Goal: Information Seeking & Learning: Learn about a topic

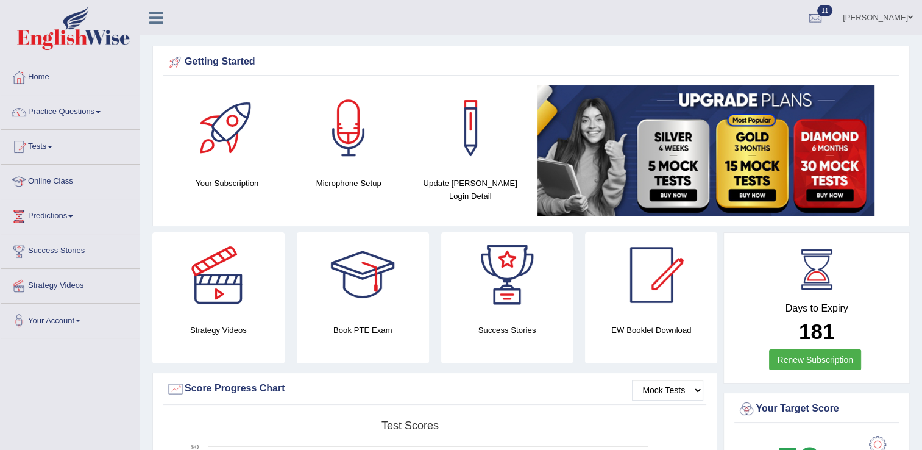
click at [73, 107] on link "Practice Questions" at bounding box center [70, 110] width 139 height 30
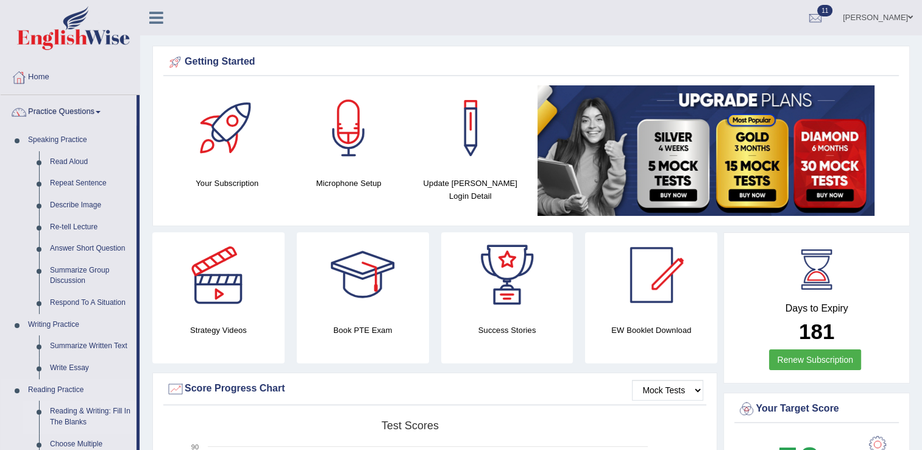
click at [88, 417] on link "Reading & Writing: Fill In The Blanks" at bounding box center [90, 416] width 92 height 32
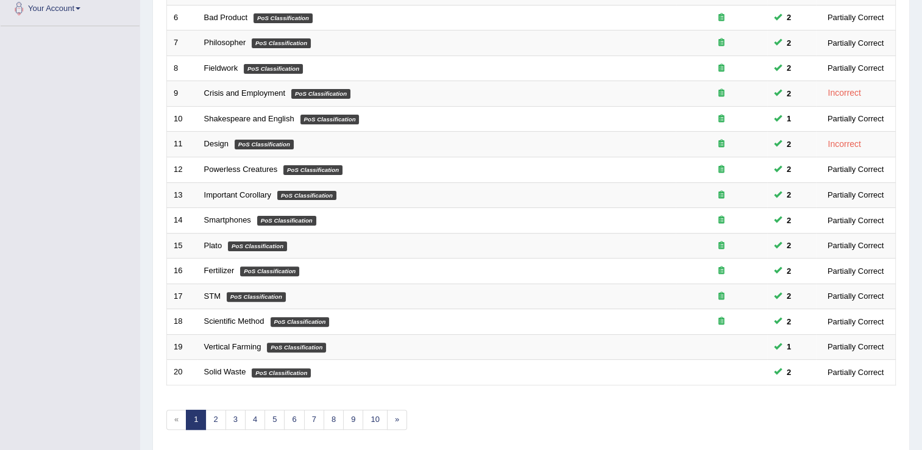
scroll to position [341, 0]
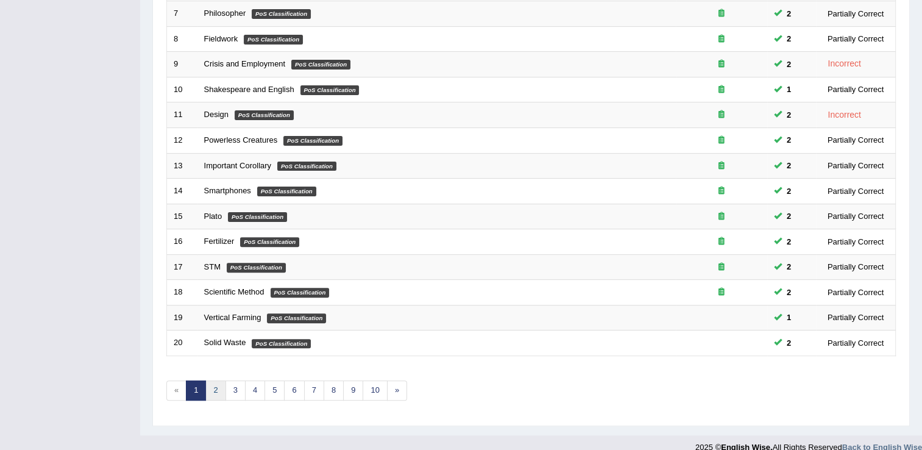
click at [214, 384] on link "2" at bounding box center [215, 390] width 20 height 20
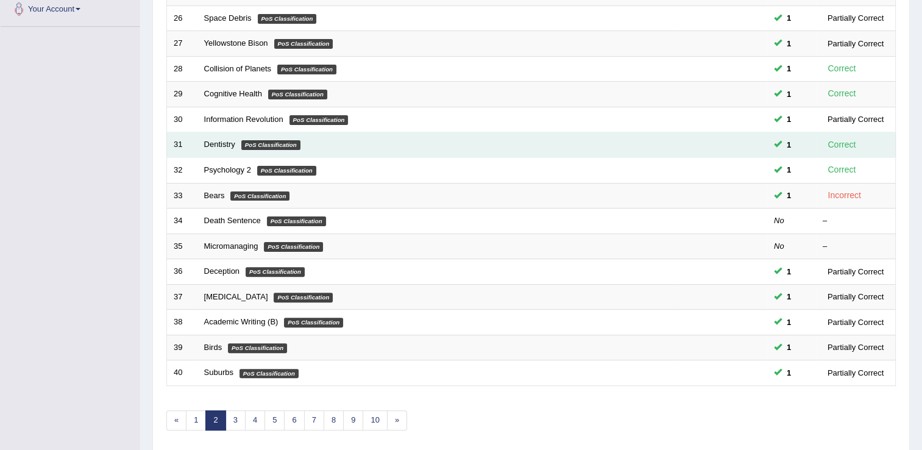
scroll to position [353, 0]
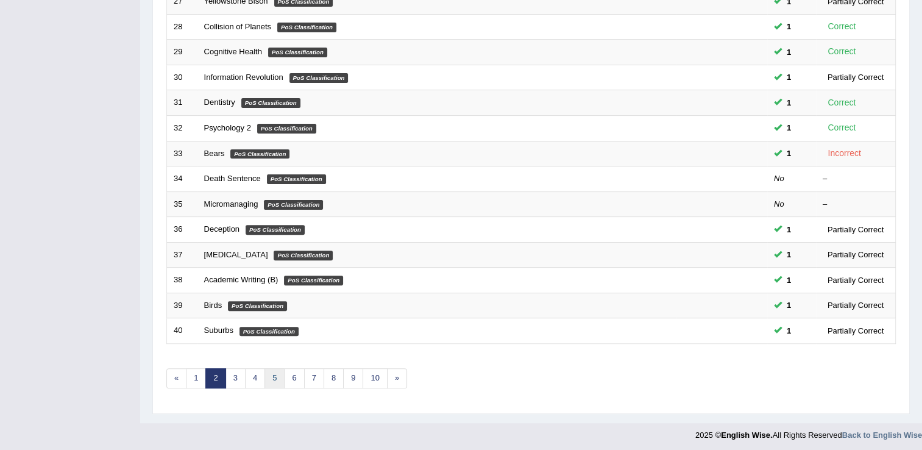
click at [272, 378] on link "5" at bounding box center [274, 378] width 20 height 20
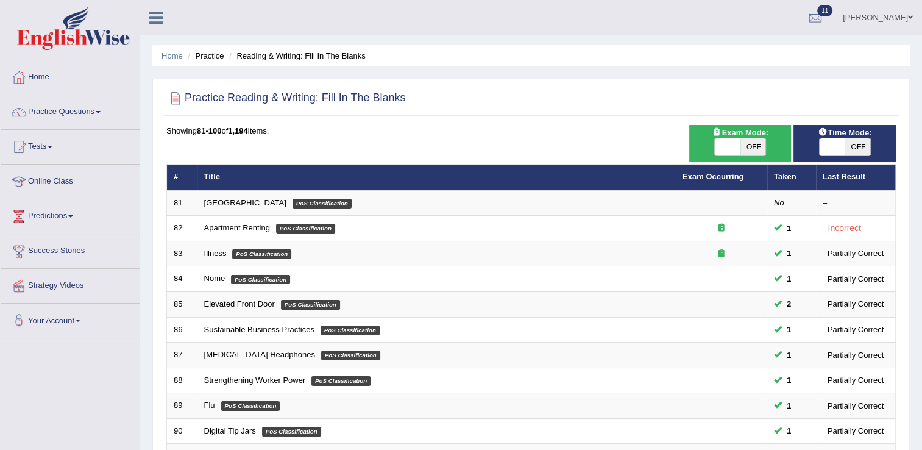
click at [726, 149] on span at bounding box center [728, 146] width 26 height 17
checkbox input "true"
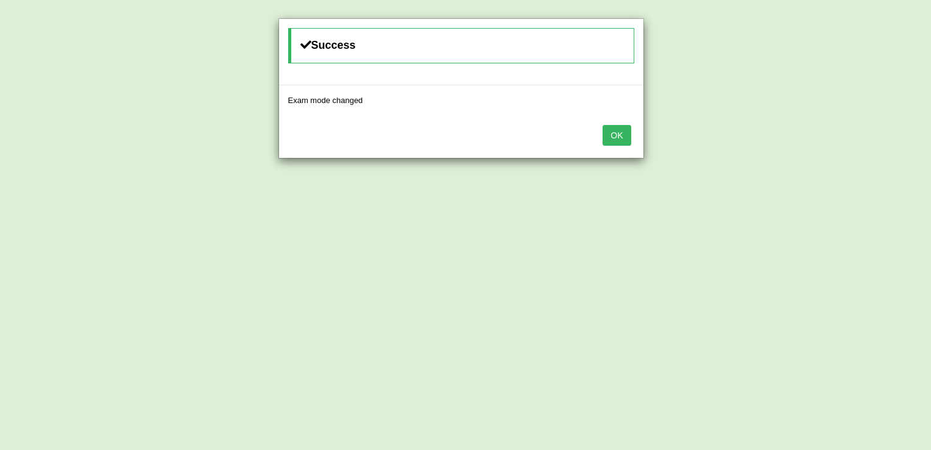
click at [621, 135] on button "OK" at bounding box center [617, 135] width 28 height 21
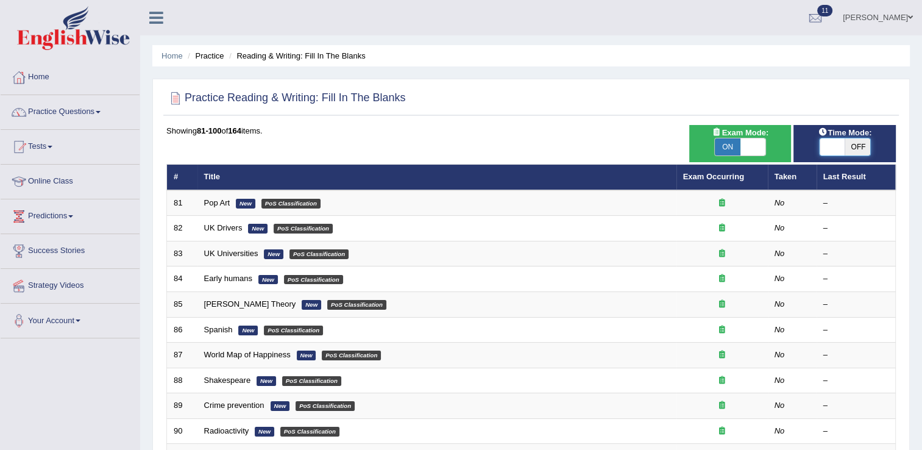
click at [839, 144] on span at bounding box center [832, 146] width 26 height 17
checkbox input "true"
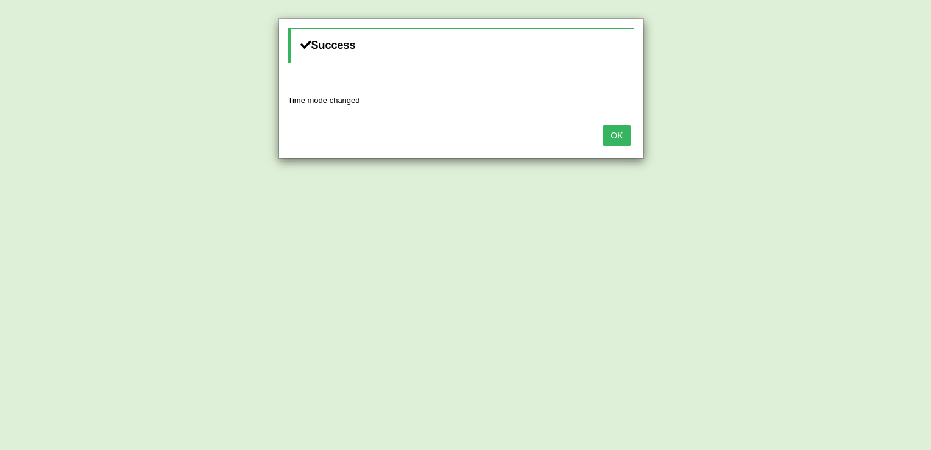
click at [613, 135] on button "OK" at bounding box center [617, 135] width 28 height 21
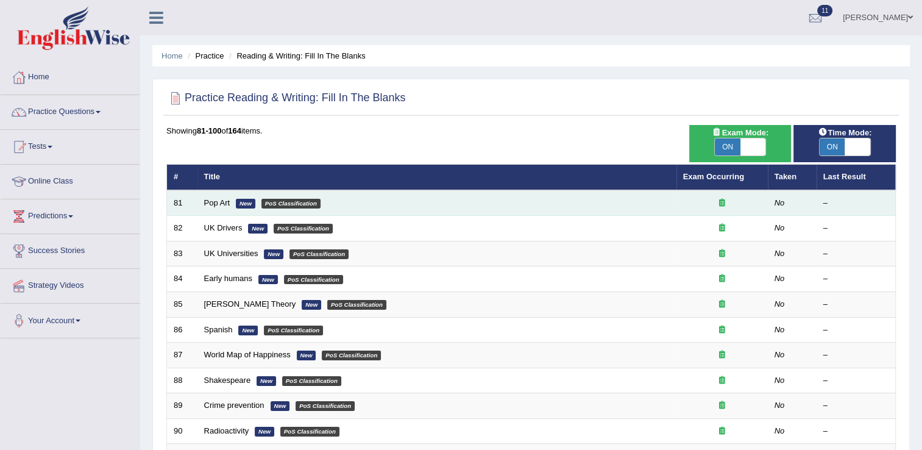
click at [222, 207] on td "Pop Art New PoS Classification" at bounding box center [436, 203] width 479 height 26
click at [211, 199] on link "Pop Art" at bounding box center [217, 202] width 26 height 9
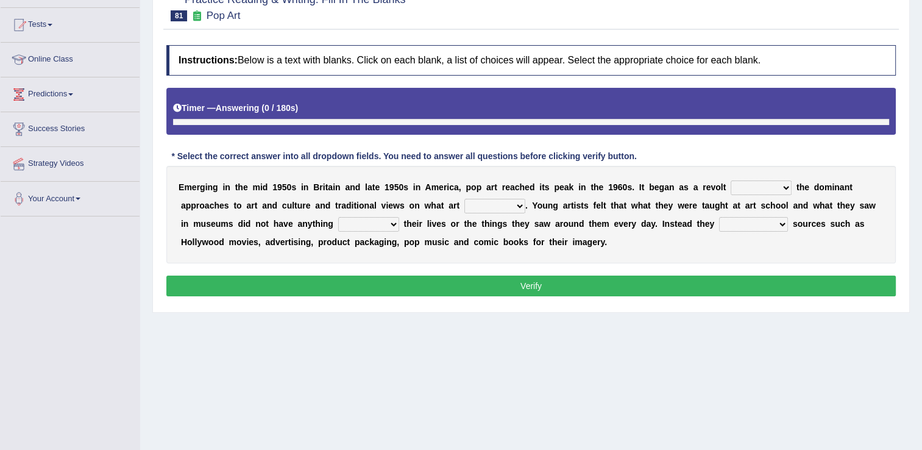
scroll to position [138, 0]
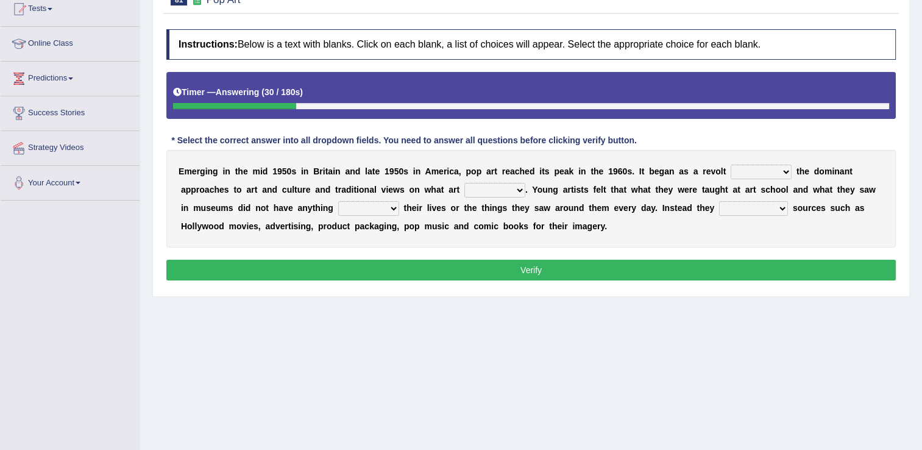
click at [749, 174] on select "against along with within" at bounding box center [760, 171] width 61 height 15
select select "with"
click at [730, 164] on select "against along with within" at bounding box center [760, 171] width 61 height 15
click at [464, 189] on select "be should be has been would be" at bounding box center [494, 190] width 61 height 15
select select "has been"
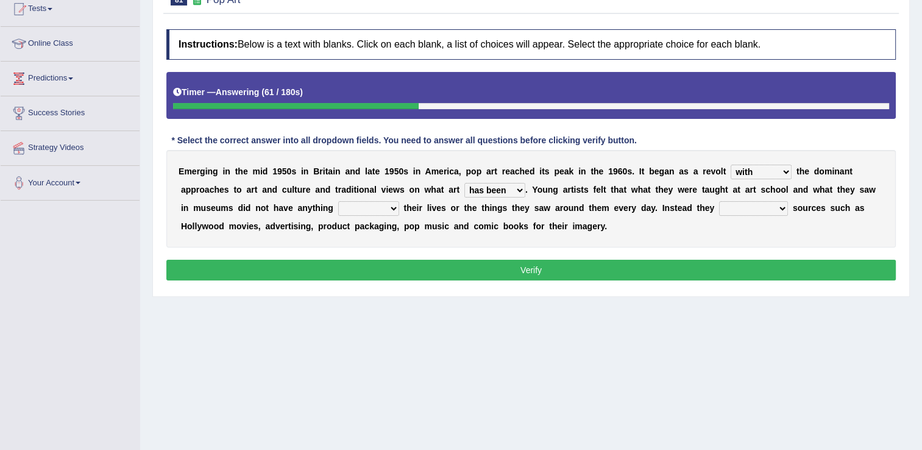
click at [464, 183] on select "be should be has been would be" at bounding box center [494, 190] width 61 height 15
click at [338, 208] on select "doing with with to do with to do" at bounding box center [368, 208] width 61 height 15
select select "to do with"
click at [338, 201] on select "doing with with to do with to do" at bounding box center [368, 208] width 61 height 15
click at [719, 206] on select "mustered up relevant in turned to reckoned on" at bounding box center [753, 208] width 69 height 15
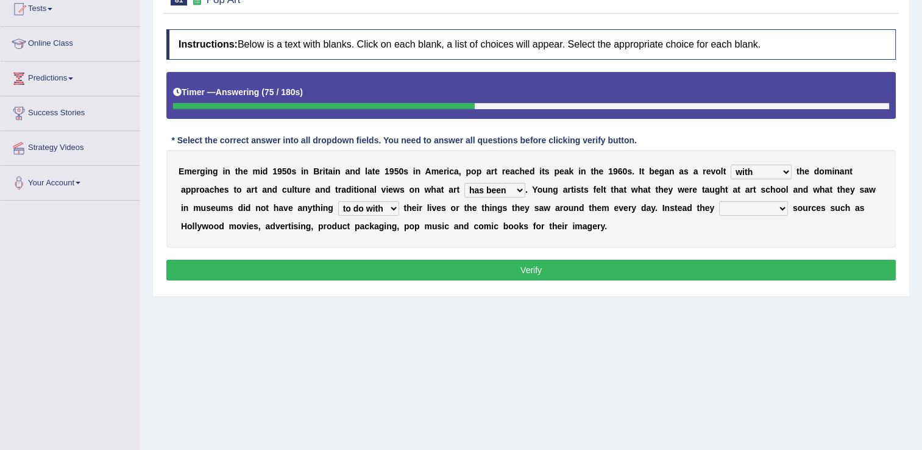
select select "turned to"
click at [719, 201] on select "mustered up relevant in turned to reckoned on" at bounding box center [753, 208] width 69 height 15
click at [719, 206] on select "mustered up relevant in turned to reckoned on" at bounding box center [753, 208] width 69 height 15
click at [539, 261] on button "Verify" at bounding box center [530, 270] width 729 height 21
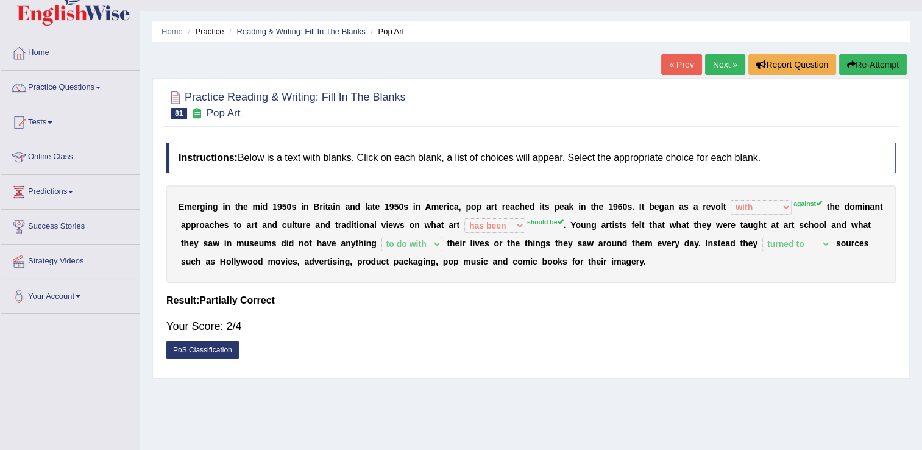
scroll to position [0, 0]
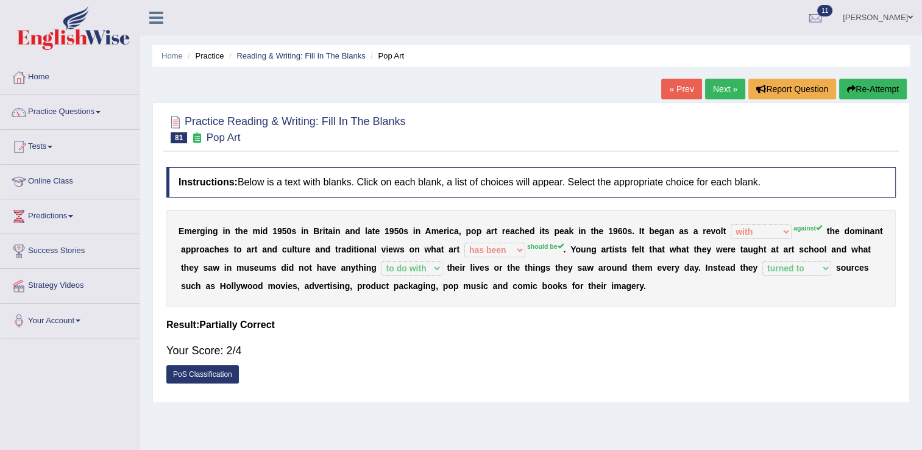
click at [727, 89] on link "Next »" at bounding box center [725, 89] width 40 height 21
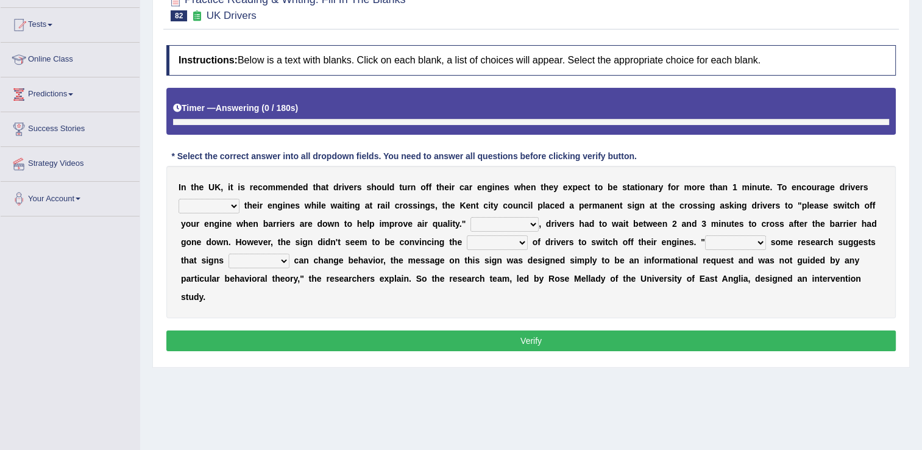
scroll to position [138, 0]
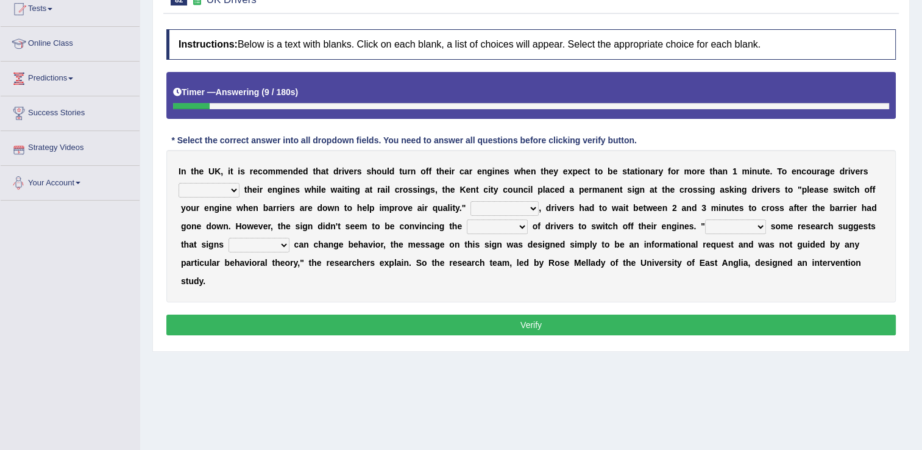
click at [230, 191] on select "to turn off turn off turning off turned off" at bounding box center [208, 190] width 61 height 15
select select "turned off"
click at [178, 183] on select "to turn off turn off turning off turned off" at bounding box center [208, 190] width 61 height 15
click at [470, 207] on select "For instance On average In addition Of course" at bounding box center [504, 208] width 68 height 15
select select "For instance"
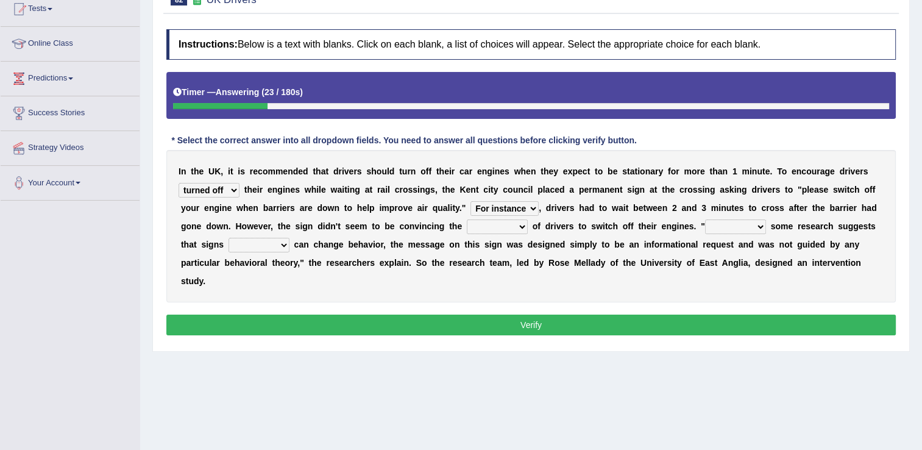
click at [470, 201] on select "For instance On average In addition Of course" at bounding box center [504, 208] width 68 height 15
click at [467, 225] on select "exception minority majority unity" at bounding box center [497, 226] width 61 height 15
click at [467, 219] on select "exception minority majority unity" at bounding box center [497, 226] width 61 height 15
click at [467, 225] on select "exception minority majority unity" at bounding box center [497, 226] width 61 height 15
select select "majority"
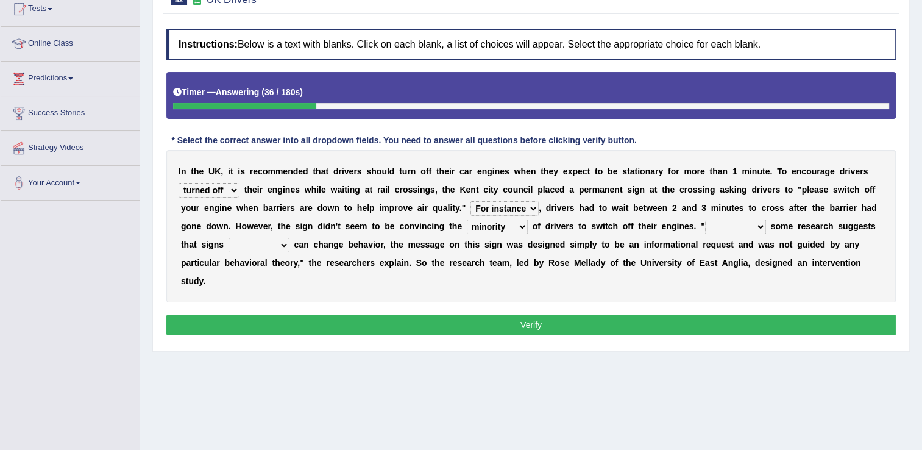
click at [467, 219] on select "exception minority majority unity" at bounding box center [497, 226] width 61 height 15
click at [705, 228] on select "Although Since Because Thus" at bounding box center [735, 226] width 61 height 15
select select "Although"
click at [705, 219] on select "Although Since Because Thus" at bounding box center [735, 226] width 61 height 15
click at [289, 238] on select "alone lonely neither either" at bounding box center [258, 245] width 61 height 15
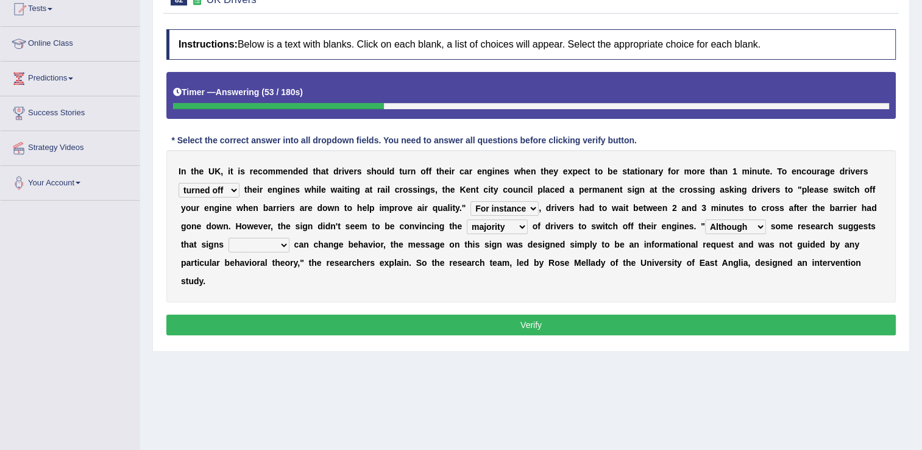
select select "either"
click at [289, 238] on select "alone lonely neither either" at bounding box center [258, 245] width 61 height 15
click at [529, 314] on button "Verify" at bounding box center [530, 324] width 729 height 21
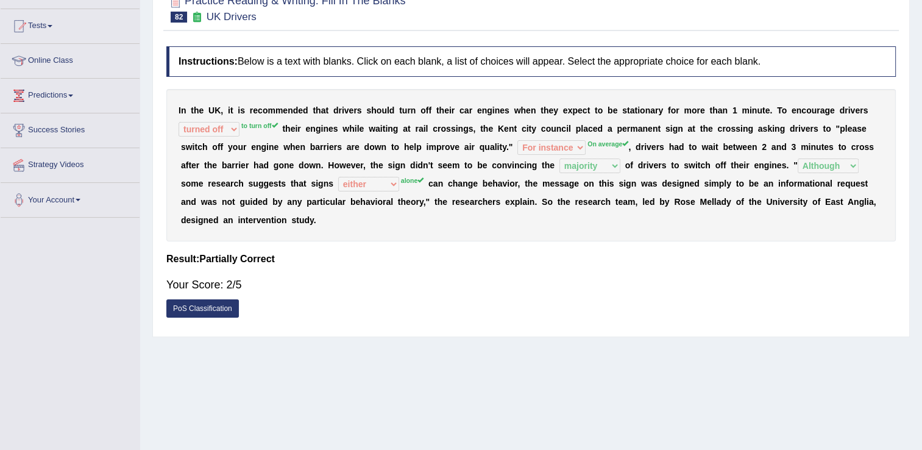
scroll to position [0, 0]
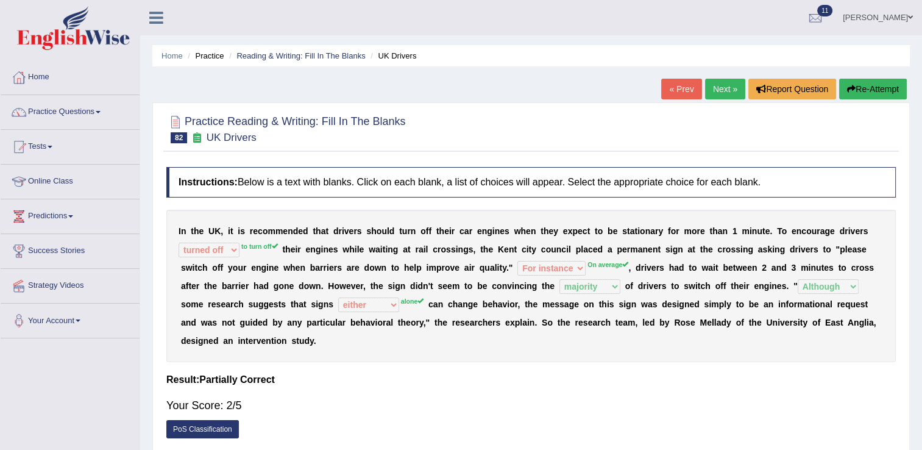
click at [723, 91] on link "Next »" at bounding box center [725, 89] width 40 height 21
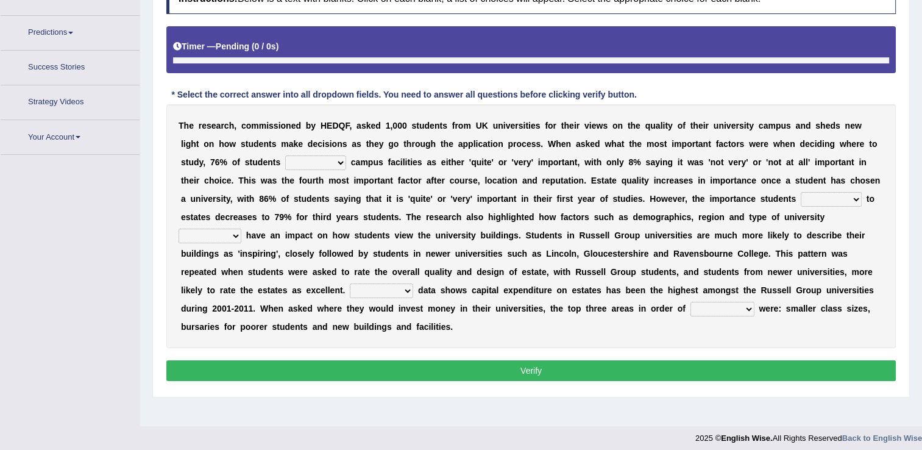
scroll to position [190, 0]
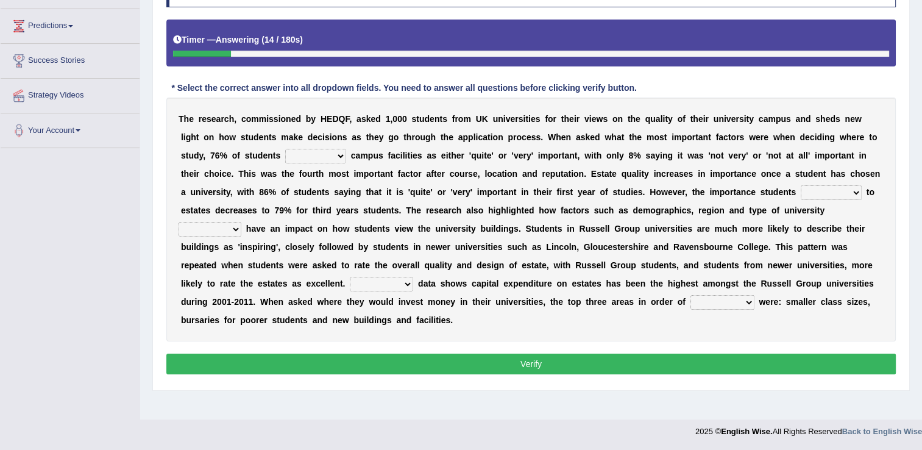
click at [285, 154] on select "refers claims prescribes ranks" at bounding box center [315, 156] width 61 height 15
select select "claims"
click at [285, 149] on select "refers claims prescribes ranks" at bounding box center [315, 156] width 61 height 15
click at [285, 152] on select "refers claims prescribes ranks" at bounding box center [315, 156] width 61 height 15
click at [191, 242] on b "u" at bounding box center [188, 247] width 5 height 10
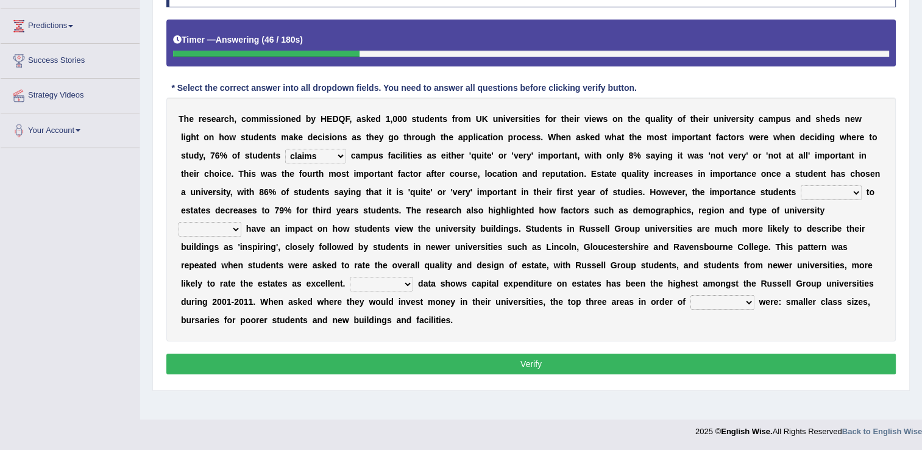
click at [800, 194] on select "deliver attach summon acquire" at bounding box center [830, 192] width 61 height 15
select select "attach"
click at [800, 185] on select "deliver attach summon acquire" at bounding box center [830, 192] width 61 height 15
click at [241, 222] on select "attached attended acquired augmented" at bounding box center [209, 229] width 63 height 15
select select "attached"
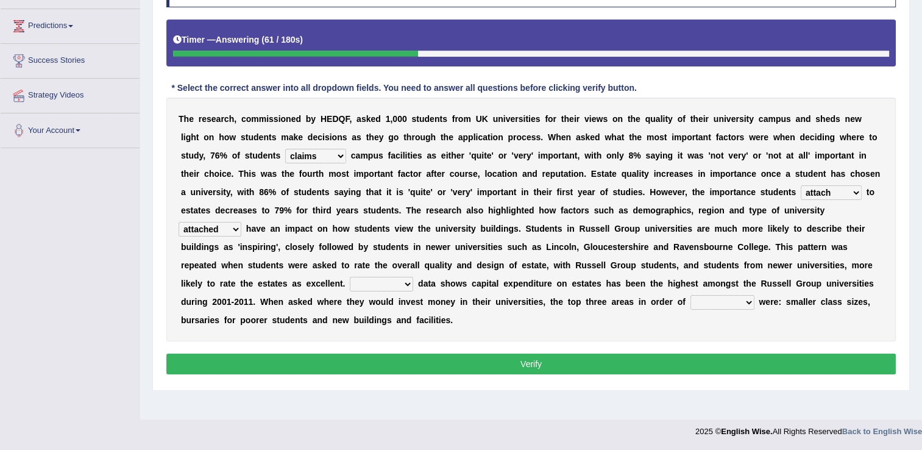
click at [241, 222] on select "attached attended acquired augmented" at bounding box center [209, 229] width 63 height 15
click at [413, 277] on select "Collective Existing Predictable Collateral" at bounding box center [381, 284] width 63 height 15
select select "Collective"
click at [413, 277] on select "Collective Existing Predictable Collateral" at bounding box center [381, 284] width 63 height 15
click at [690, 304] on select "prefer preferential prefect preference" at bounding box center [722, 302] width 64 height 15
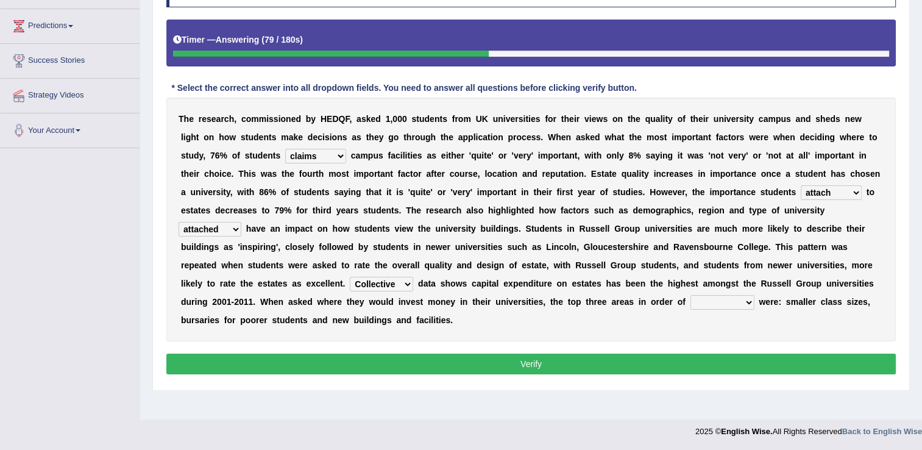
select select "prefect"
click at [690, 295] on select "prefer preferential prefect preference" at bounding box center [722, 302] width 64 height 15
click at [526, 353] on button "Verify" at bounding box center [530, 363] width 729 height 21
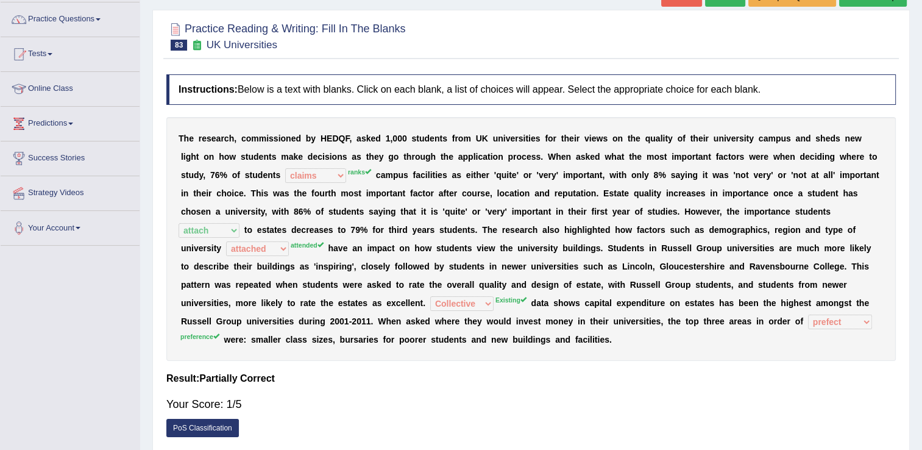
scroll to position [68, 0]
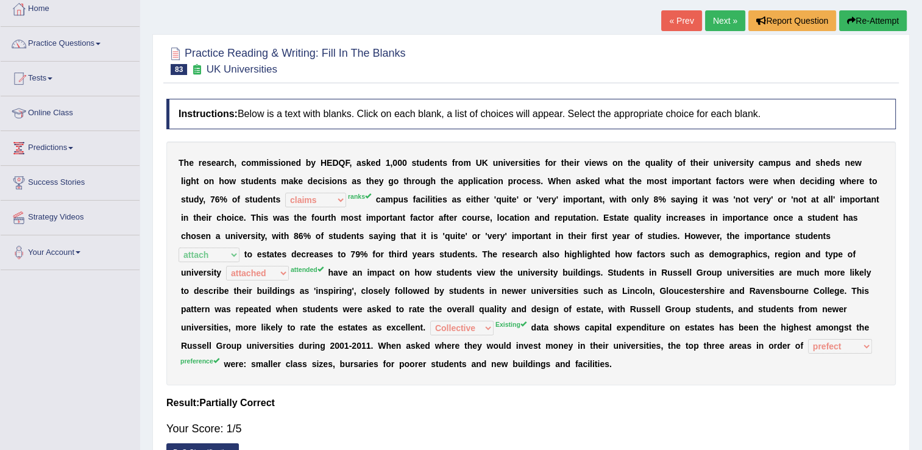
click at [858, 16] on button "Re-Attempt" at bounding box center [873, 20] width 68 height 21
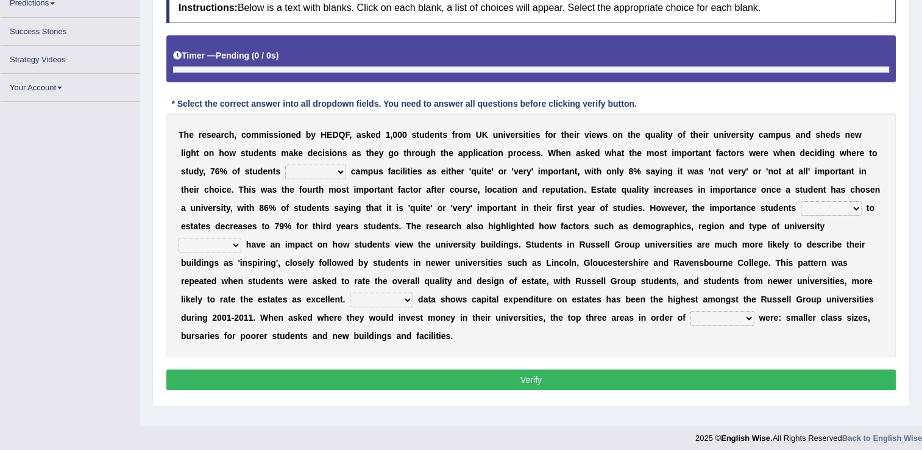
scroll to position [190, 0]
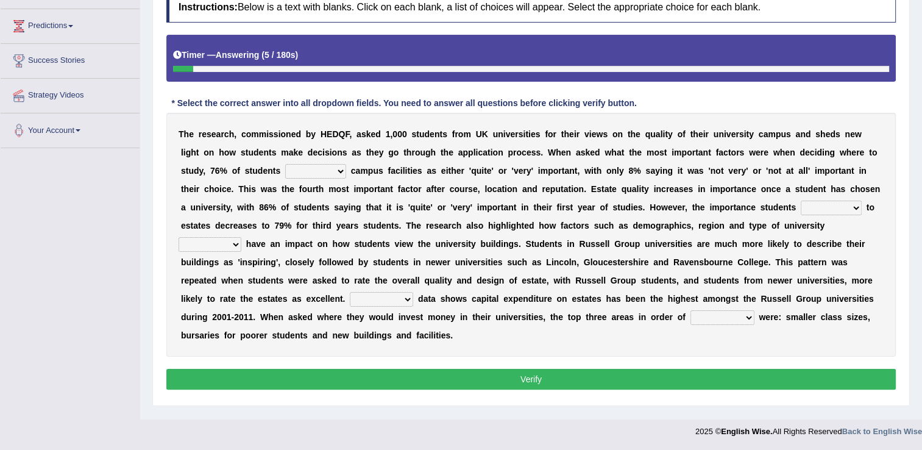
click at [285, 170] on select "refers claims prescribes ranks" at bounding box center [315, 171] width 61 height 15
click at [285, 164] on select "refers claims prescribes ranks" at bounding box center [315, 171] width 61 height 15
click at [285, 172] on select "refers claims prescribes ranks" at bounding box center [315, 171] width 61 height 15
select select "refers"
click at [285, 164] on select "refers claims prescribes ranks" at bounding box center [315, 171] width 61 height 15
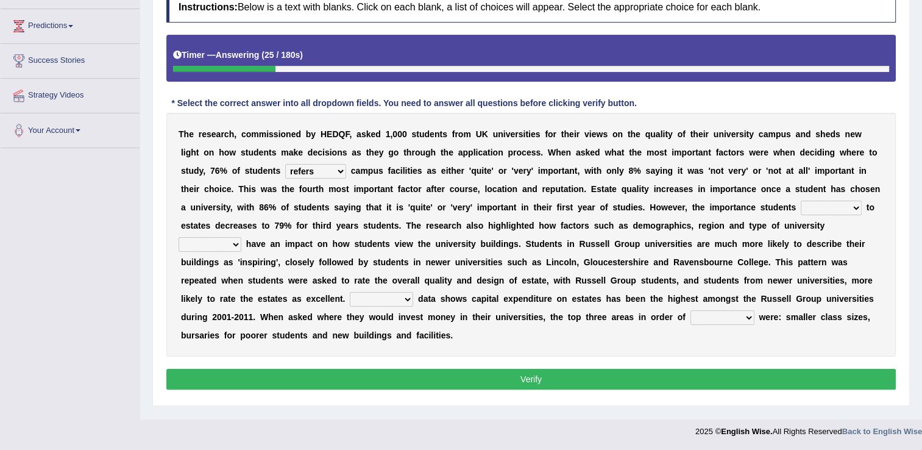
click at [800, 207] on select "deliver attach summon acquire" at bounding box center [830, 207] width 61 height 15
select select "acquire"
click at [800, 200] on select "deliver attach summon acquire" at bounding box center [830, 207] width 61 height 15
click at [241, 237] on select "attached attended acquired augmented" at bounding box center [209, 244] width 63 height 15
select select "attached"
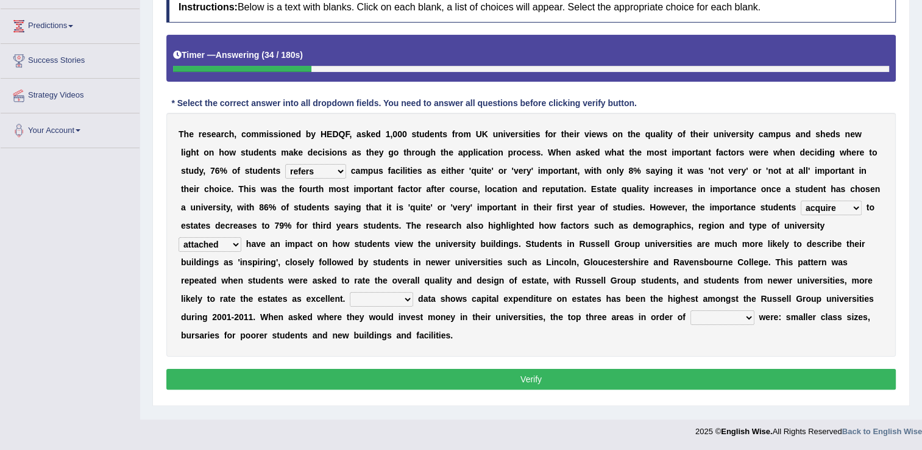
click at [241, 237] on select "attached attended acquired augmented" at bounding box center [209, 244] width 63 height 15
click at [413, 292] on select "Collective Existing Predictable Collateral" at bounding box center [381, 299] width 63 height 15
select select "Existing"
click at [413, 292] on select "Collective Existing Predictable Collateral" at bounding box center [381, 299] width 63 height 15
click at [690, 313] on select "prefer preferential prefect preference" at bounding box center [722, 317] width 64 height 15
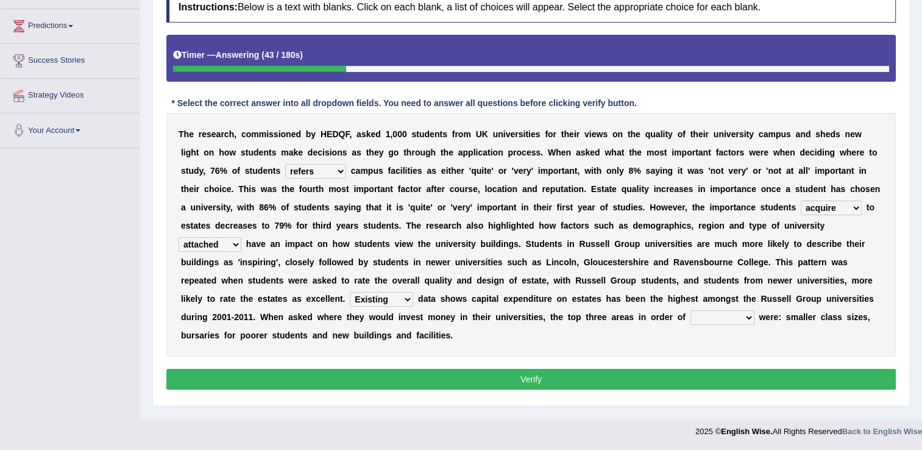
select select "prefect"
click at [690, 310] on select "prefer preferential prefect preference" at bounding box center [722, 317] width 64 height 15
click at [516, 369] on button "Verify" at bounding box center [530, 379] width 729 height 21
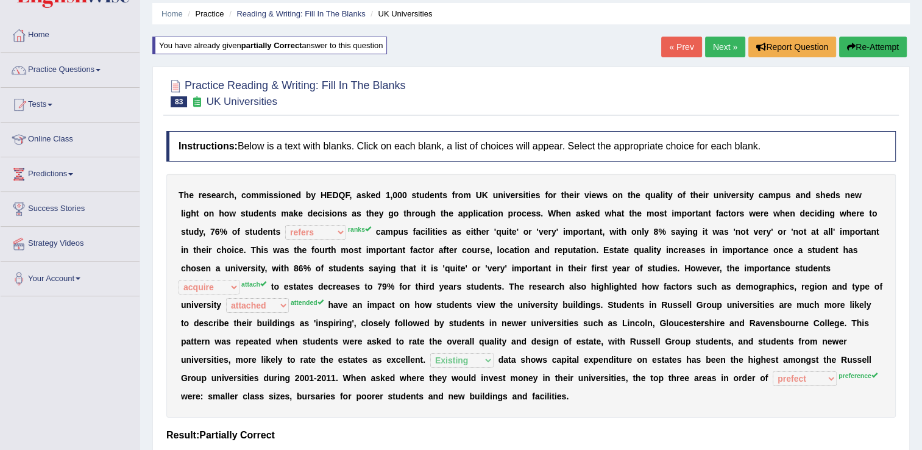
scroll to position [41, 0]
click at [724, 44] on link "Next »" at bounding box center [725, 47] width 40 height 21
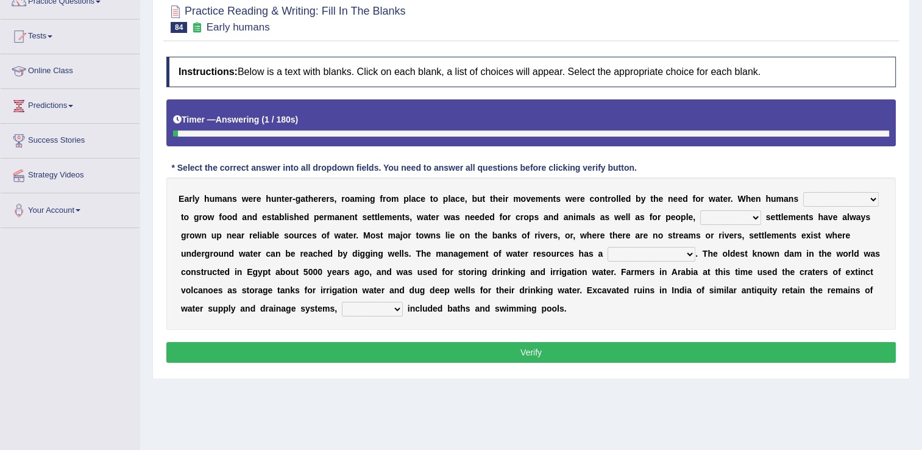
scroll to position [122, 0]
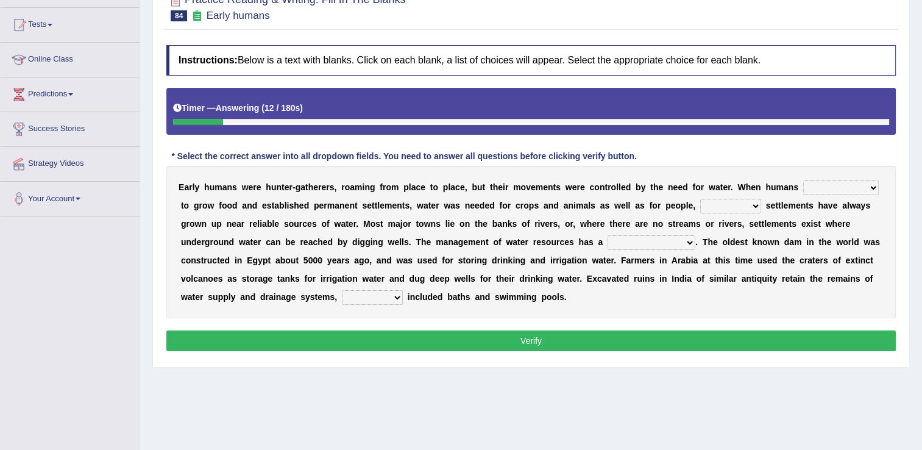
click at [827, 185] on select "start having started starting started" at bounding box center [841, 187] width 76 height 15
select select "started"
click at [803, 180] on select "start having started starting started" at bounding box center [841, 187] width 76 height 15
click at [700, 203] on select "because so thus thereby" at bounding box center [730, 206] width 61 height 15
select select "thus"
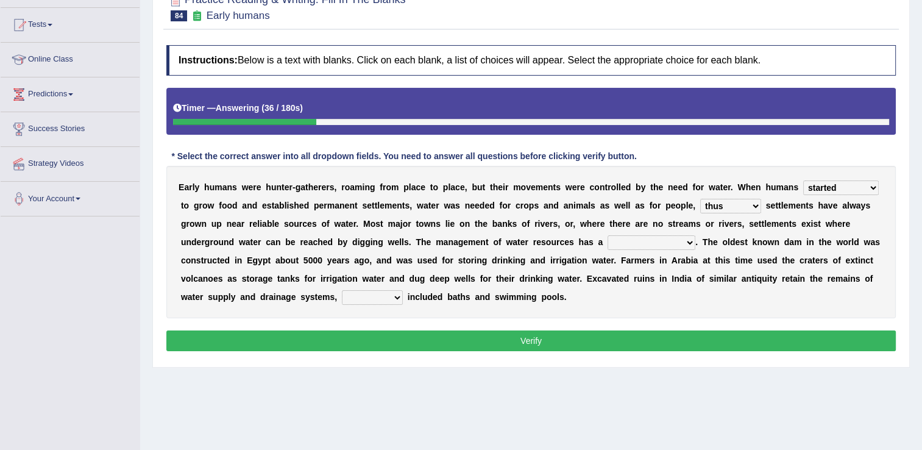
click at [700, 199] on select "because so thus thereby" at bounding box center [730, 206] width 61 height 15
click at [607, 240] on select "meticulous study moderate change brief existence long history" at bounding box center [651, 242] width 88 height 15
select select "long history"
click at [607, 235] on select "meticulous study moderate change brief existence long history" at bounding box center [651, 242] width 88 height 15
click at [403, 290] on select "as what which whatever" at bounding box center [372, 297] width 61 height 15
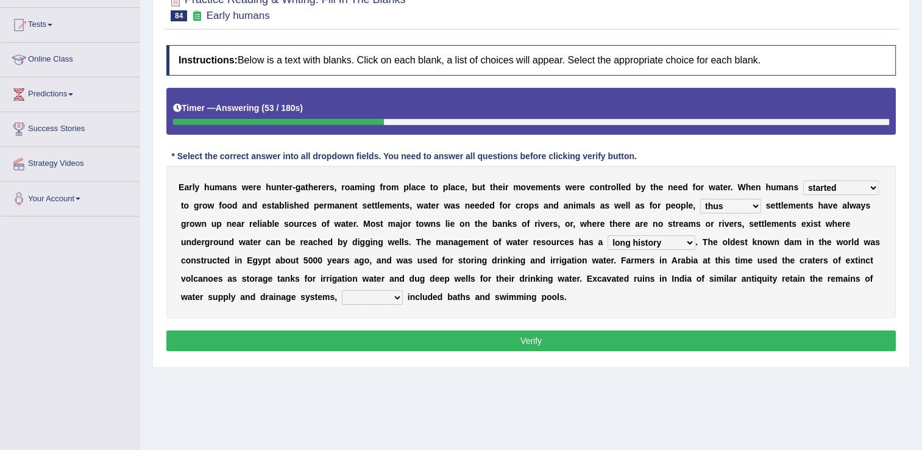
select select "which"
click at [403, 290] on select "as what which whatever" at bounding box center [372, 297] width 61 height 15
click at [543, 342] on button "Verify" at bounding box center [530, 340] width 729 height 21
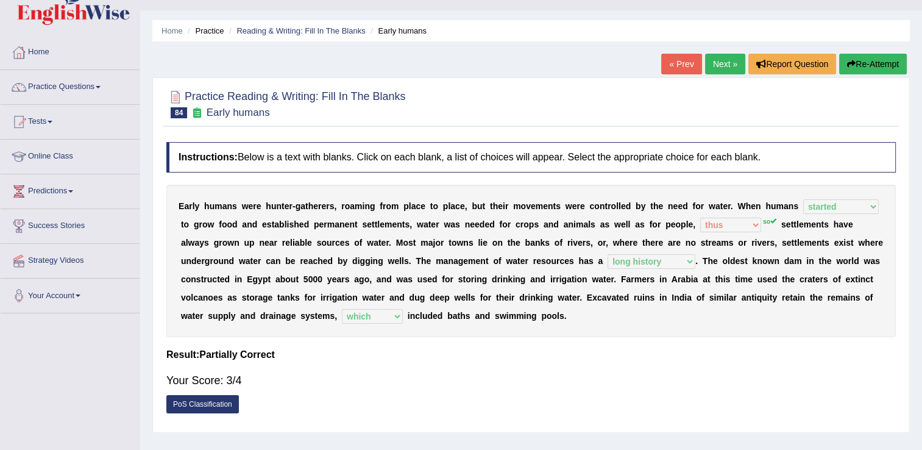
scroll to position [24, 0]
click at [714, 62] on link "Next »" at bounding box center [725, 64] width 40 height 21
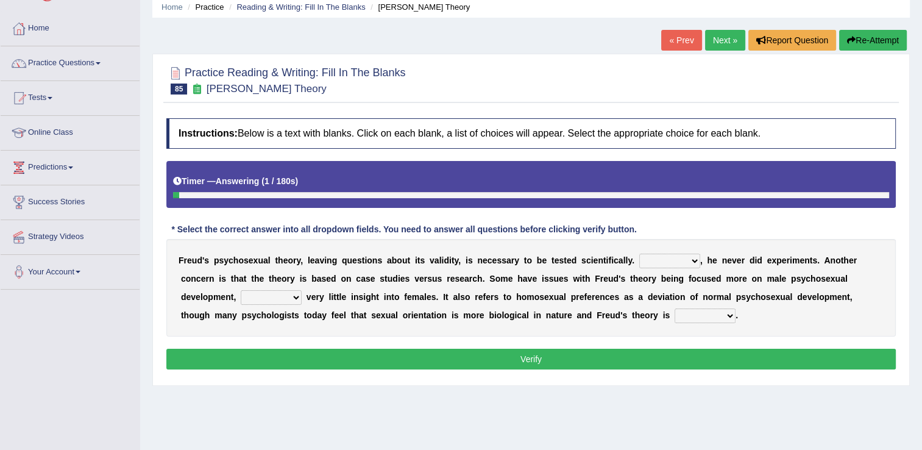
scroll to position [73, 0]
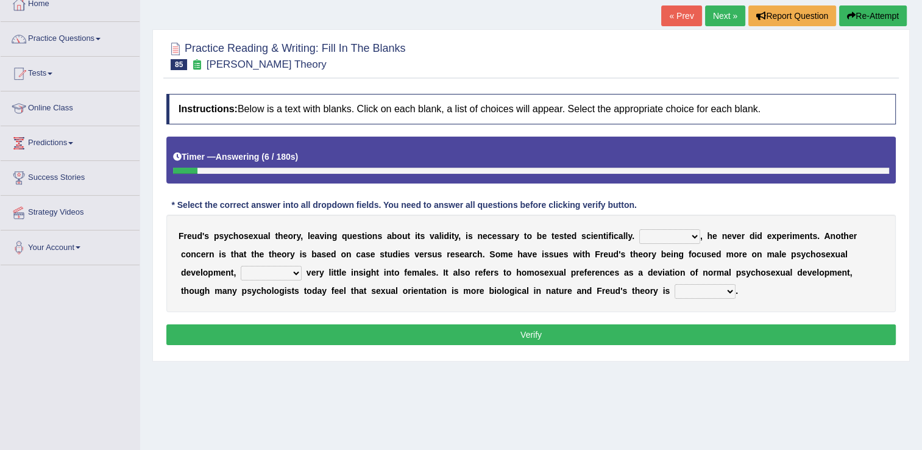
click at [660, 236] on select "Whatever Therefore However Besides" at bounding box center [669, 236] width 61 height 15
select select "However"
click at [639, 229] on select "Whatever Therefore However Besides" at bounding box center [669, 236] width 61 height 15
click at [302, 266] on select "offers offering offered offer" at bounding box center [271, 273] width 61 height 15
select select "offered"
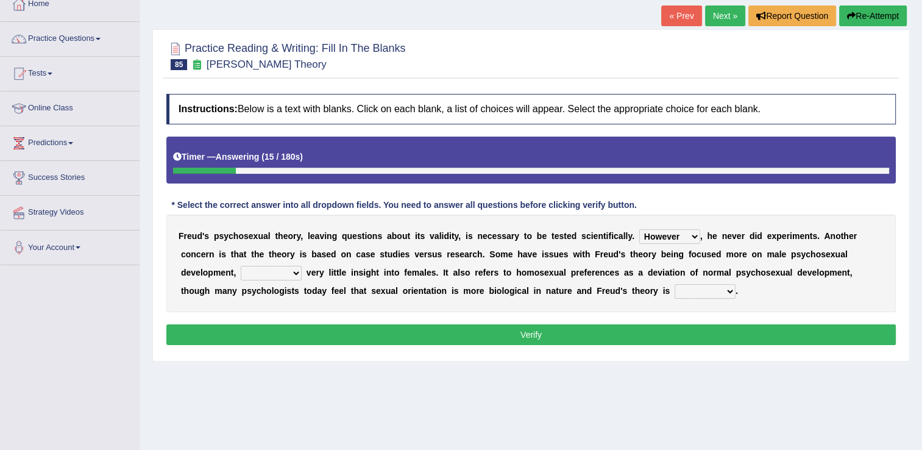
click at [302, 266] on select "offers offering offered offer" at bounding box center [271, 273] width 61 height 15
click at [674, 288] on select "one-sided right wrong prolific" at bounding box center [704, 291] width 61 height 15
click at [674, 284] on select "one-sided right wrong prolific" at bounding box center [704, 291] width 61 height 15
click at [674, 285] on select "one-sided right wrong prolific" at bounding box center [704, 291] width 61 height 15
select select "prolific"
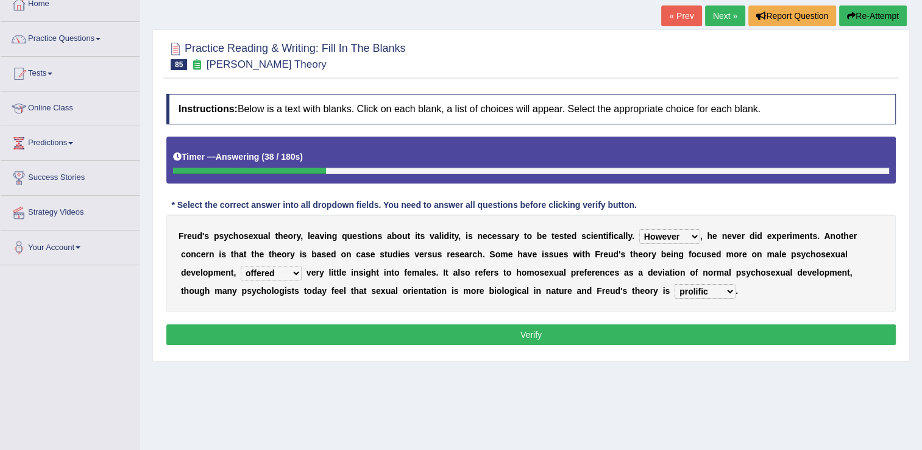
click at [674, 284] on select "one-sided right wrong prolific" at bounding box center [704, 291] width 61 height 15
click at [530, 331] on button "Verify" at bounding box center [530, 334] width 729 height 21
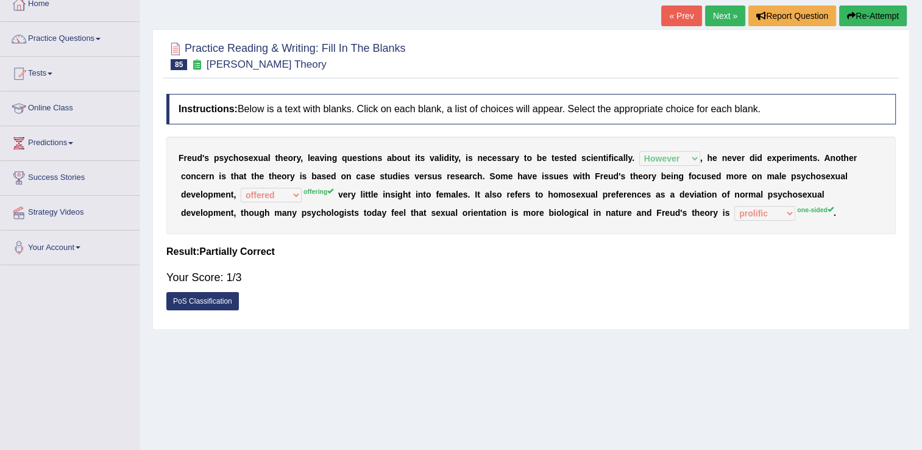
click at [797, 211] on sup "one-sided" at bounding box center [815, 209] width 37 height 7
click at [721, 18] on link "Next »" at bounding box center [725, 15] width 40 height 21
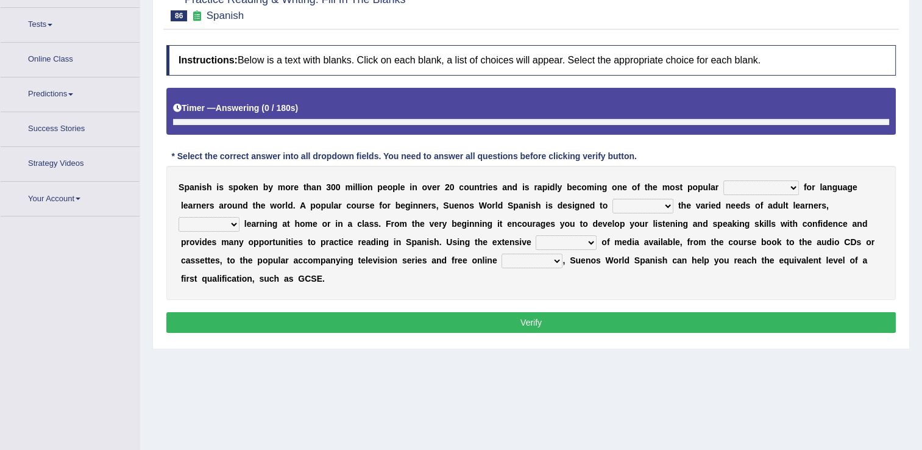
scroll to position [138, 0]
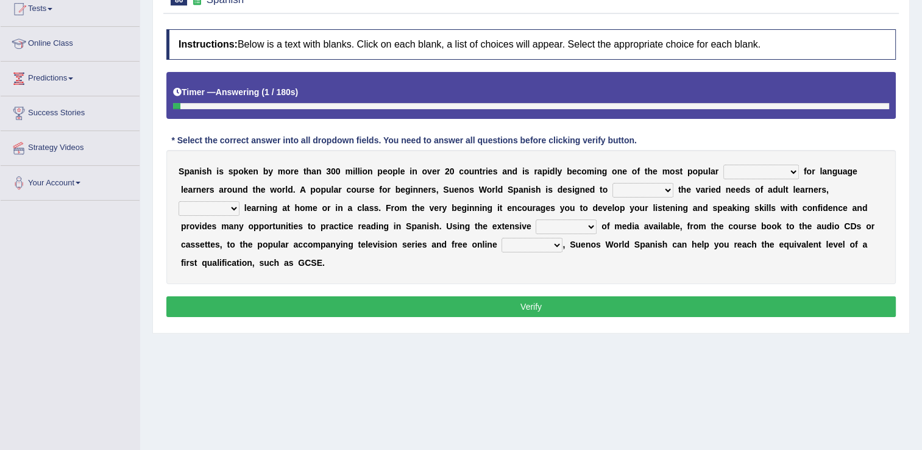
click at [746, 167] on select "commodities choices records improvements" at bounding box center [761, 171] width 76 height 15
select select "choices"
click at [723, 164] on select "commodities choices records improvements" at bounding box center [761, 171] width 76 height 15
click at [612, 188] on select "record meet choose satisfies" at bounding box center [642, 190] width 61 height 15
select select "record"
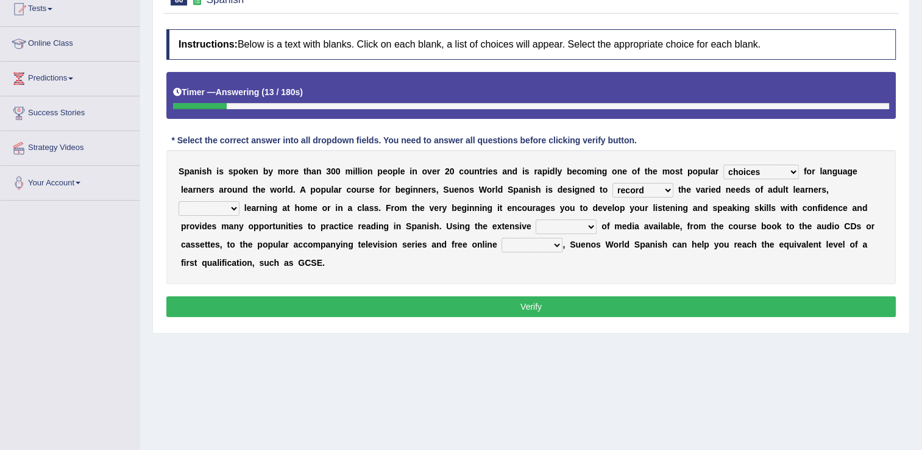
click at [612, 183] on select "record meet choose satisfies" at bounding box center [642, 190] width 61 height 15
click at [239, 201] on select "as whether nor not" at bounding box center [208, 208] width 61 height 15
select select "as"
click at [239, 201] on select "as whether nor not" at bounding box center [208, 208] width 61 height 15
click at [535, 227] on select "series range rate wisdom" at bounding box center [565, 226] width 61 height 15
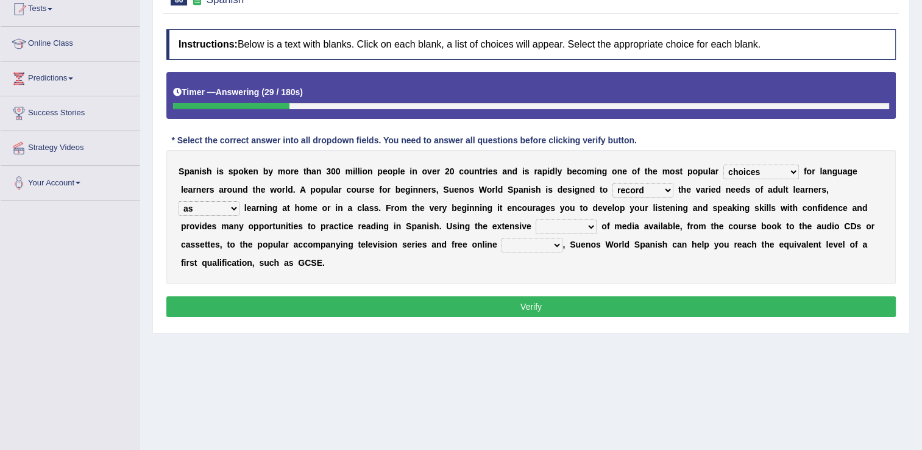
select select "range"
click at [535, 219] on select "series range rate wisdom" at bounding box center [565, 226] width 61 height 15
click at [535, 225] on select "series range rate wisdom" at bounding box center [565, 226] width 61 height 15
click at [501, 242] on select "actions activities breaches binge" at bounding box center [531, 245] width 61 height 15
select select "activities"
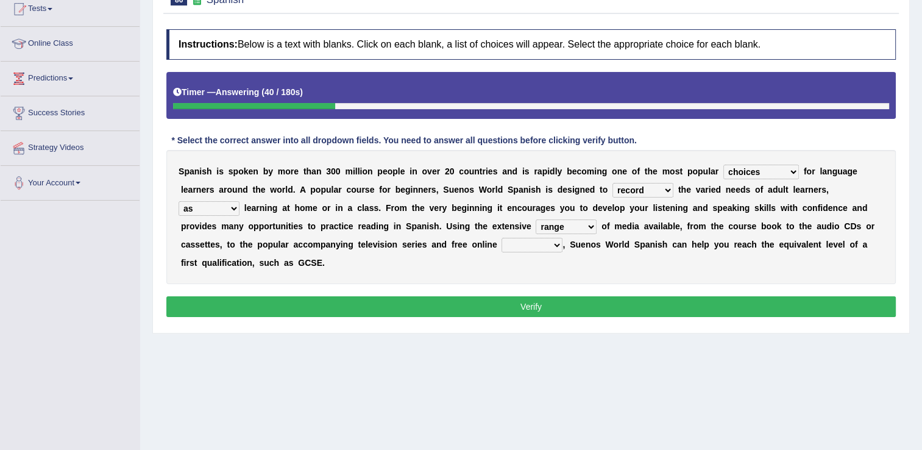
click at [501, 238] on select "actions activities breaches binge" at bounding box center [531, 245] width 61 height 15
click at [463, 296] on button "Verify" at bounding box center [530, 306] width 729 height 21
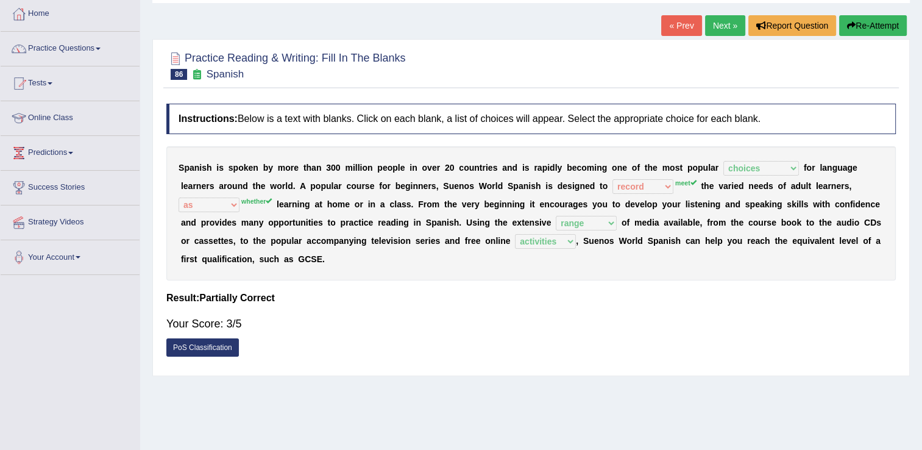
scroll to position [40, 0]
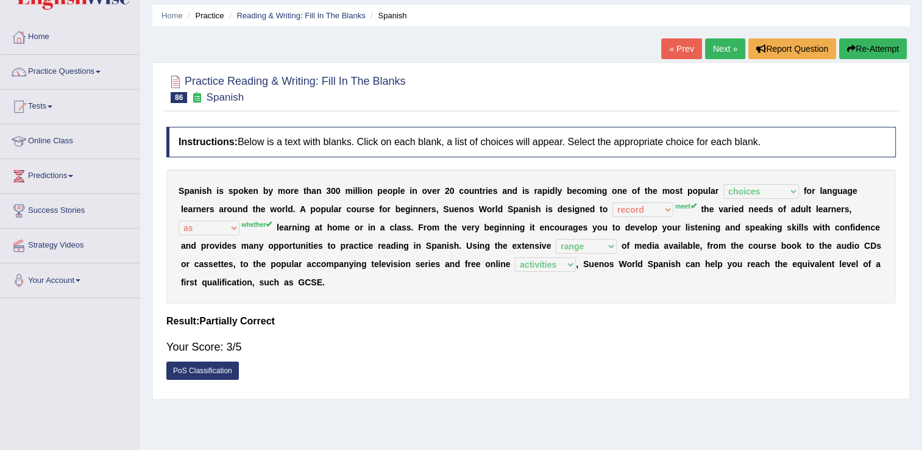
click at [728, 54] on link "Next »" at bounding box center [725, 48] width 40 height 21
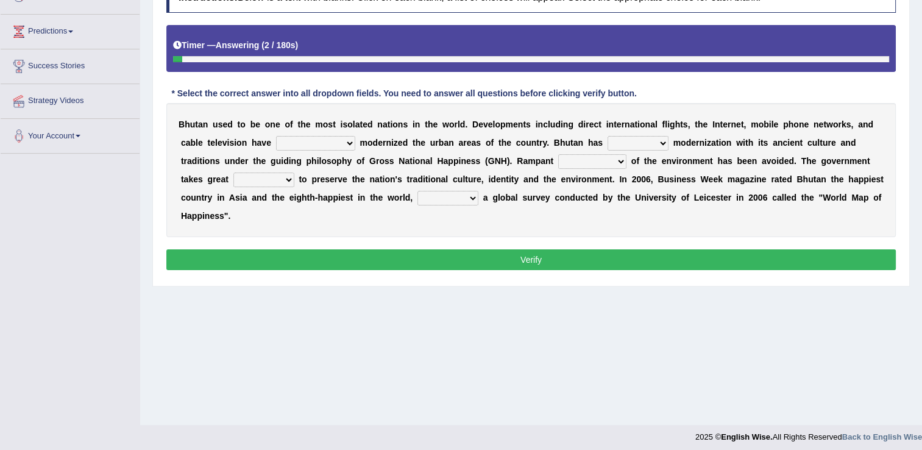
scroll to position [190, 0]
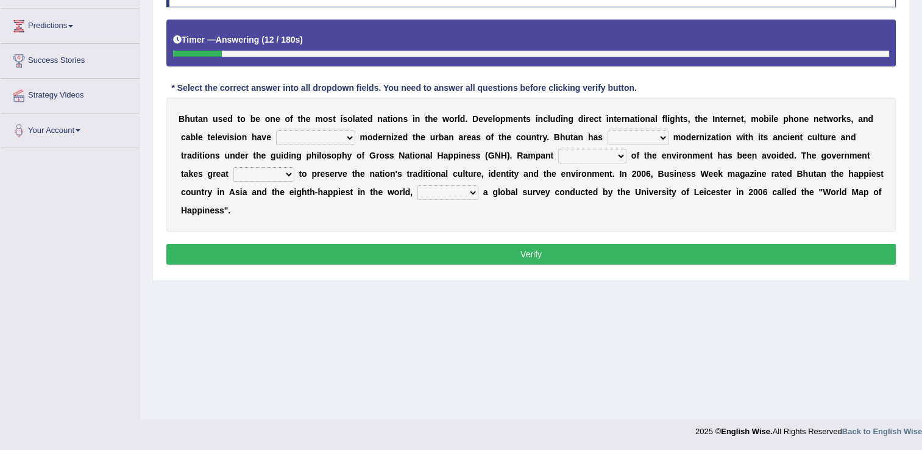
click at [302, 136] on select "spontaneously increasingly contemporarily mechanically" at bounding box center [315, 137] width 79 height 15
select select "increasingly"
click at [276, 130] on select "spontaneously increasingly contemporarily mechanically" at bounding box center [315, 137] width 79 height 15
click at [607, 138] on select "altered balanced opted juggled" at bounding box center [637, 137] width 61 height 15
select select "balanced"
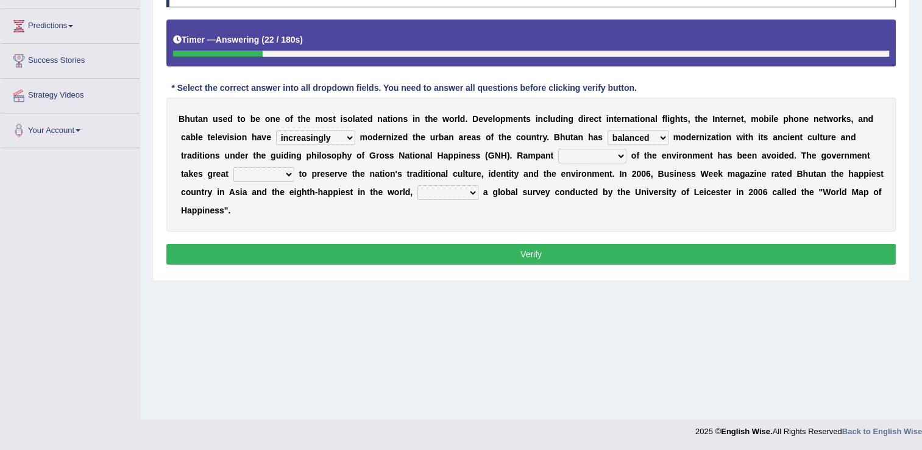
click at [607, 130] on select "altered balanced opted juggled" at bounding box center [637, 137] width 61 height 15
click at [558, 154] on select "destruction embodiment vanity execution" at bounding box center [592, 156] width 68 height 15
select select "vanity"
click at [558, 149] on select "destruction embodiment vanity execution" at bounding box center [592, 156] width 68 height 15
click at [417, 191] on select "submitting citing reviewing proving" at bounding box center [447, 192] width 61 height 15
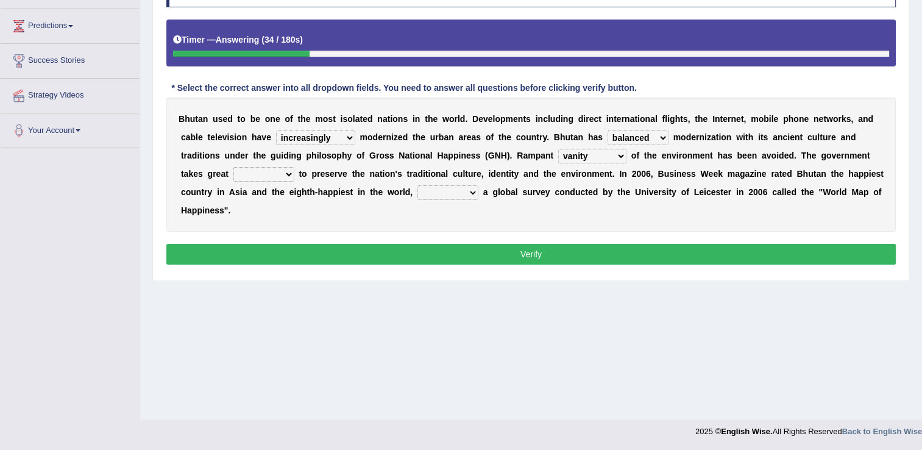
select select "reviewing"
click at [417, 185] on select "submitting citing reviewing proving" at bounding box center [447, 192] width 61 height 15
click at [498, 244] on button "Verify" at bounding box center [530, 254] width 729 height 21
click at [294, 167] on select "pride measures effects allowance" at bounding box center [263, 174] width 61 height 15
select select "pride"
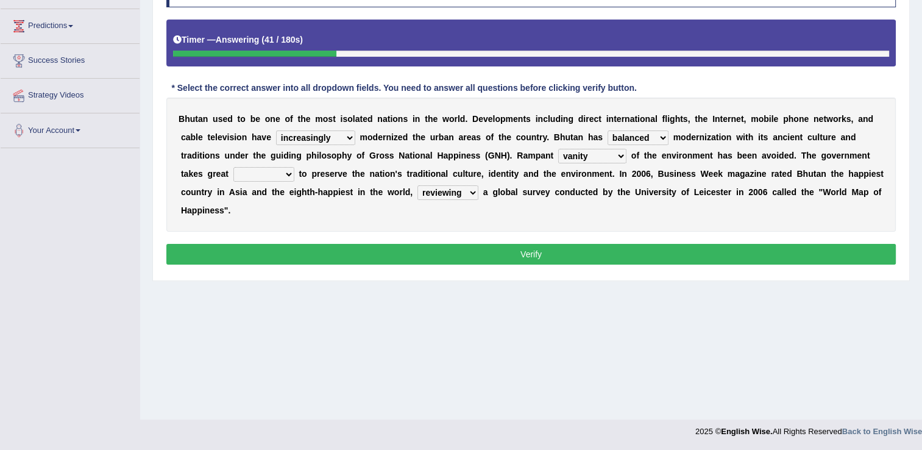
click at [294, 167] on select "pride measures effects allowance" at bounding box center [263, 174] width 61 height 15
click at [543, 244] on button "Verify" at bounding box center [530, 254] width 729 height 21
